Goal: Check status

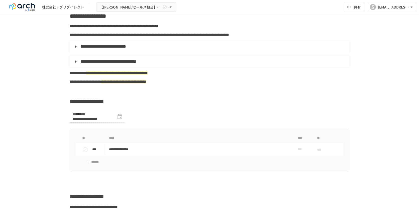
scroll to position [276, 0]
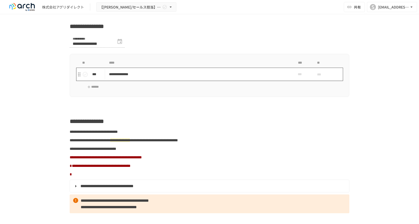
click at [126, 77] on p "**********" at bounding box center [199, 74] width 180 height 6
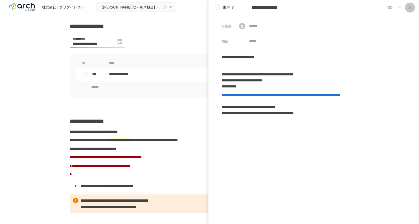
click at [412, 7] on icon "close drawer" at bounding box center [410, 8] width 6 height 6
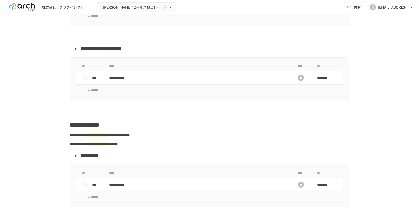
scroll to position [601, 0]
click at [126, 81] on p "**********" at bounding box center [199, 77] width 180 height 6
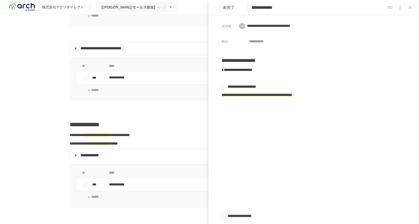
click at [217, 8] on icon "status" at bounding box center [218, 8] width 6 height 6
click at [409, 8] on icon "close drawer" at bounding box center [410, 8] width 6 height 6
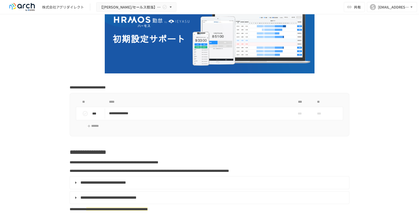
scroll to position [50, 0]
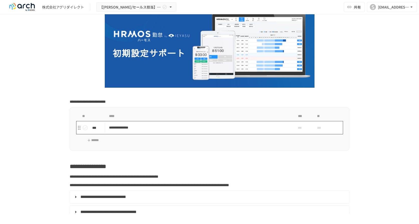
click at [142, 129] on p "**********" at bounding box center [199, 128] width 180 height 6
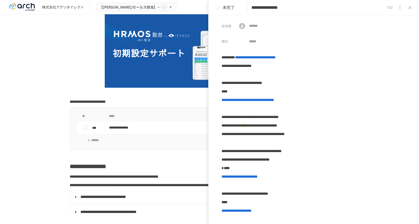
click at [409, 8] on icon "close drawer" at bounding box center [410, 8] width 4 height 4
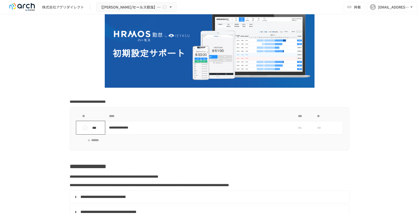
click at [83, 128] on icon "status" at bounding box center [85, 128] width 6 height 6
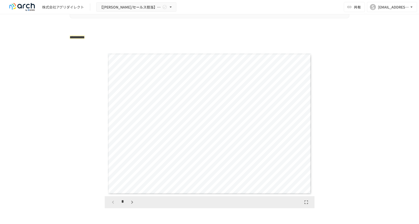
scroll to position [802, 0]
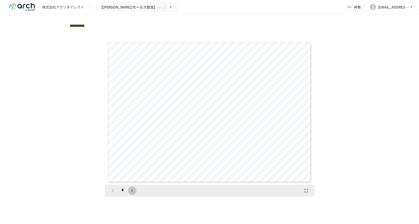
click at [131, 192] on icon "button" at bounding box center [132, 190] width 2 height 3
click at [131, 194] on icon "button" at bounding box center [132, 191] width 6 height 6
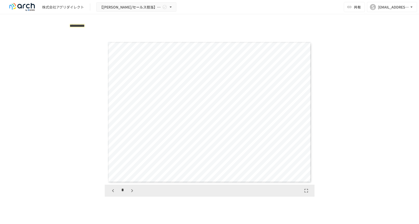
scroll to position [434, 0]
click at [130, 194] on icon "button" at bounding box center [132, 191] width 6 height 6
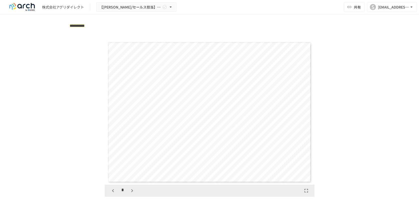
click at [129, 194] on icon "button" at bounding box center [132, 191] width 6 height 6
click at [131, 192] on icon "button" at bounding box center [132, 190] width 2 height 3
